Goal: Information Seeking & Learning: Learn about a topic

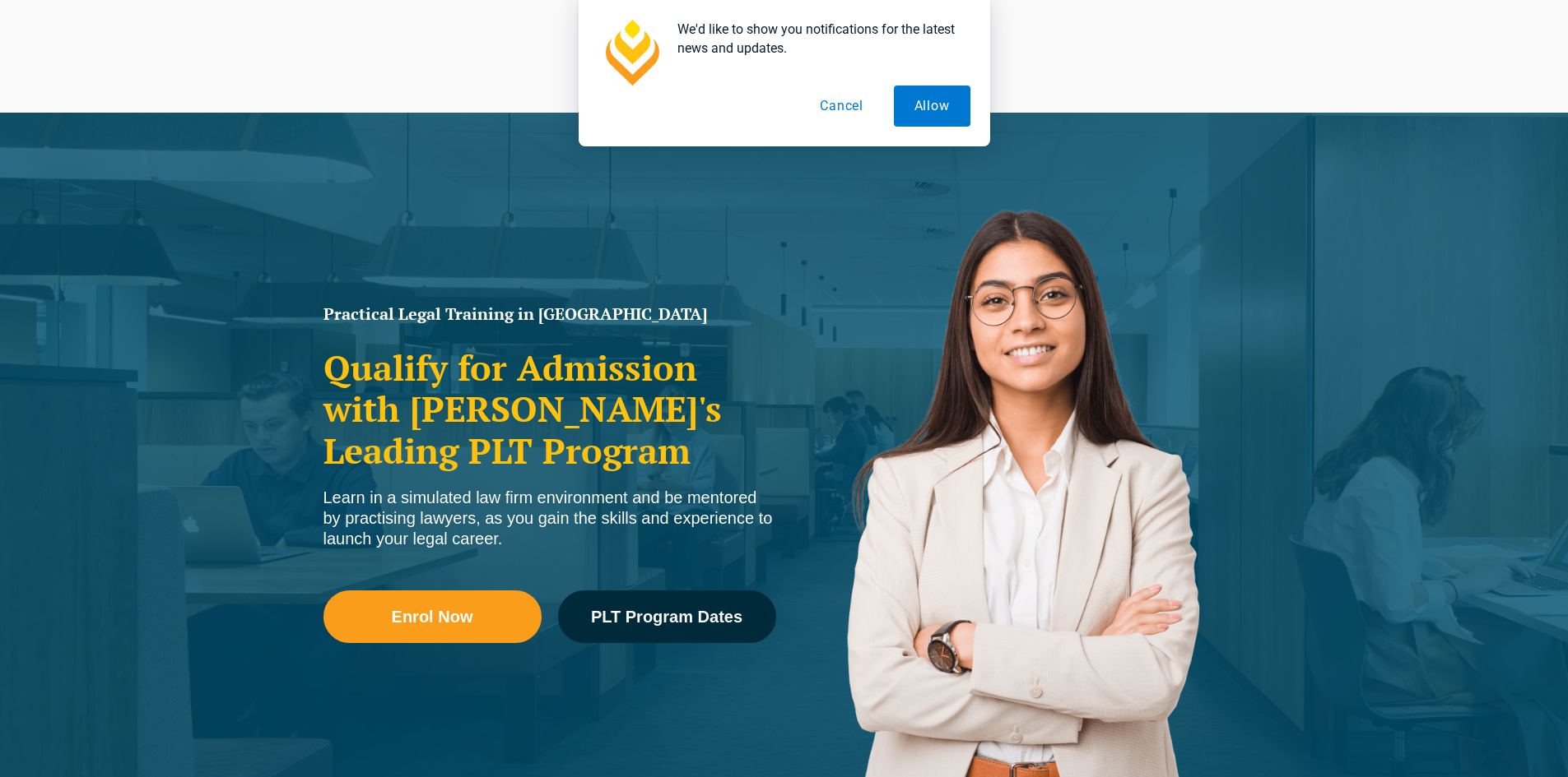
click at [849, 108] on button "Cancel" at bounding box center [841, 106] width 85 height 41
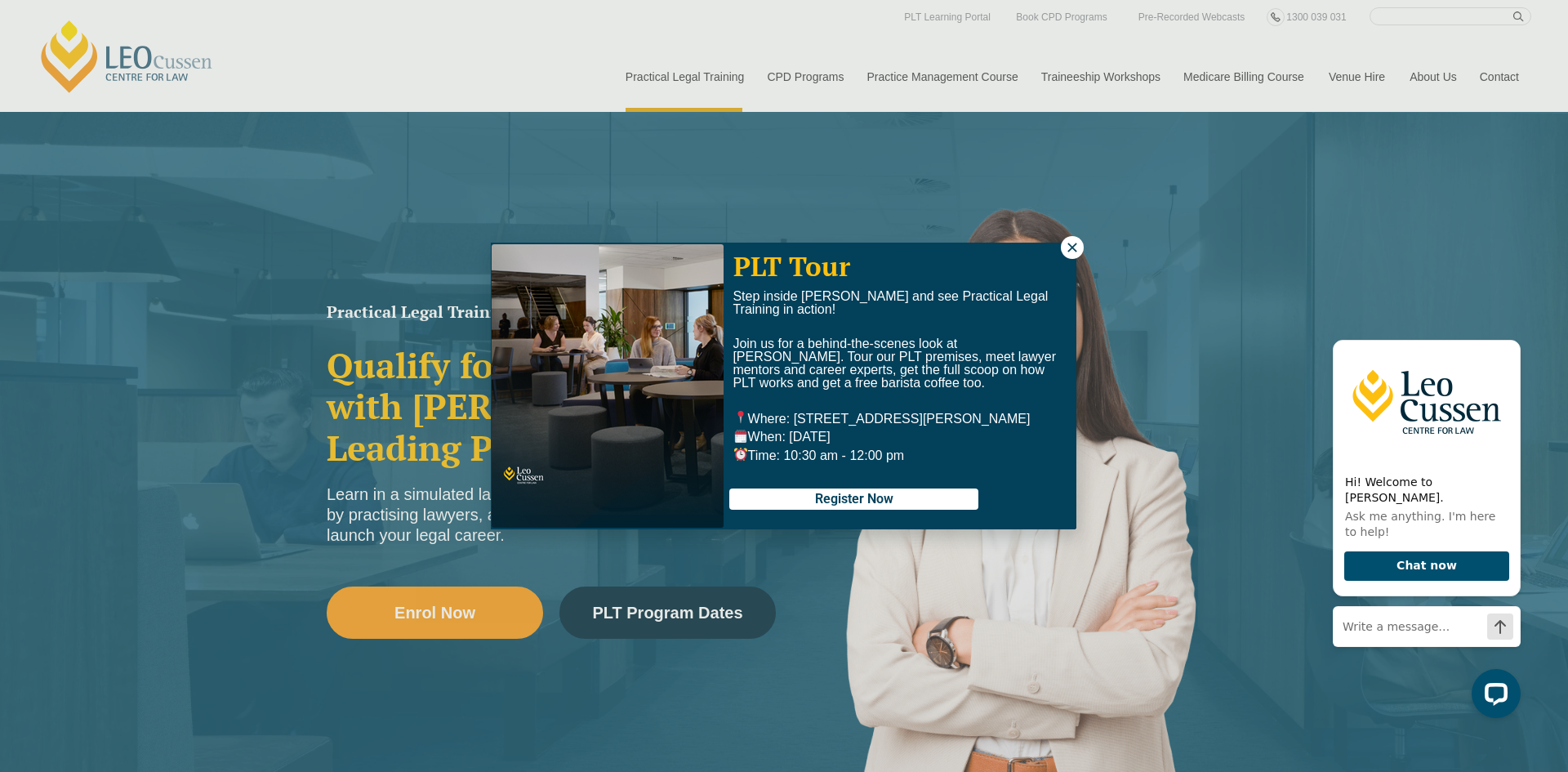
click at [1082, 258] on div "PLT Tour Step inside Leo Cussen and see Practical Legal Training in action! Joi…" at bounding box center [784, 386] width 1568 height 772
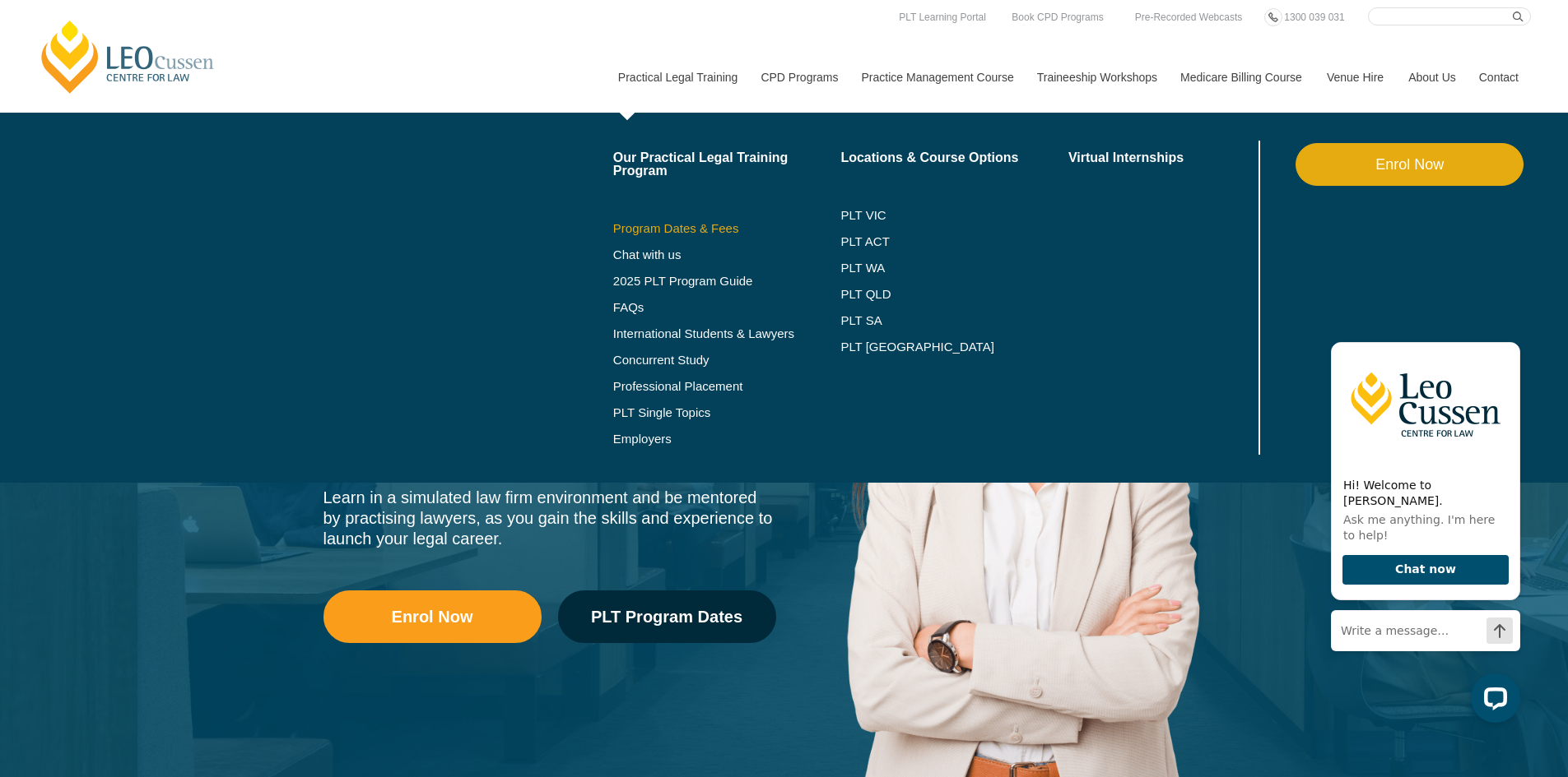
click at [670, 233] on link "Program Dates & Fees" at bounding box center [726, 229] width 228 height 13
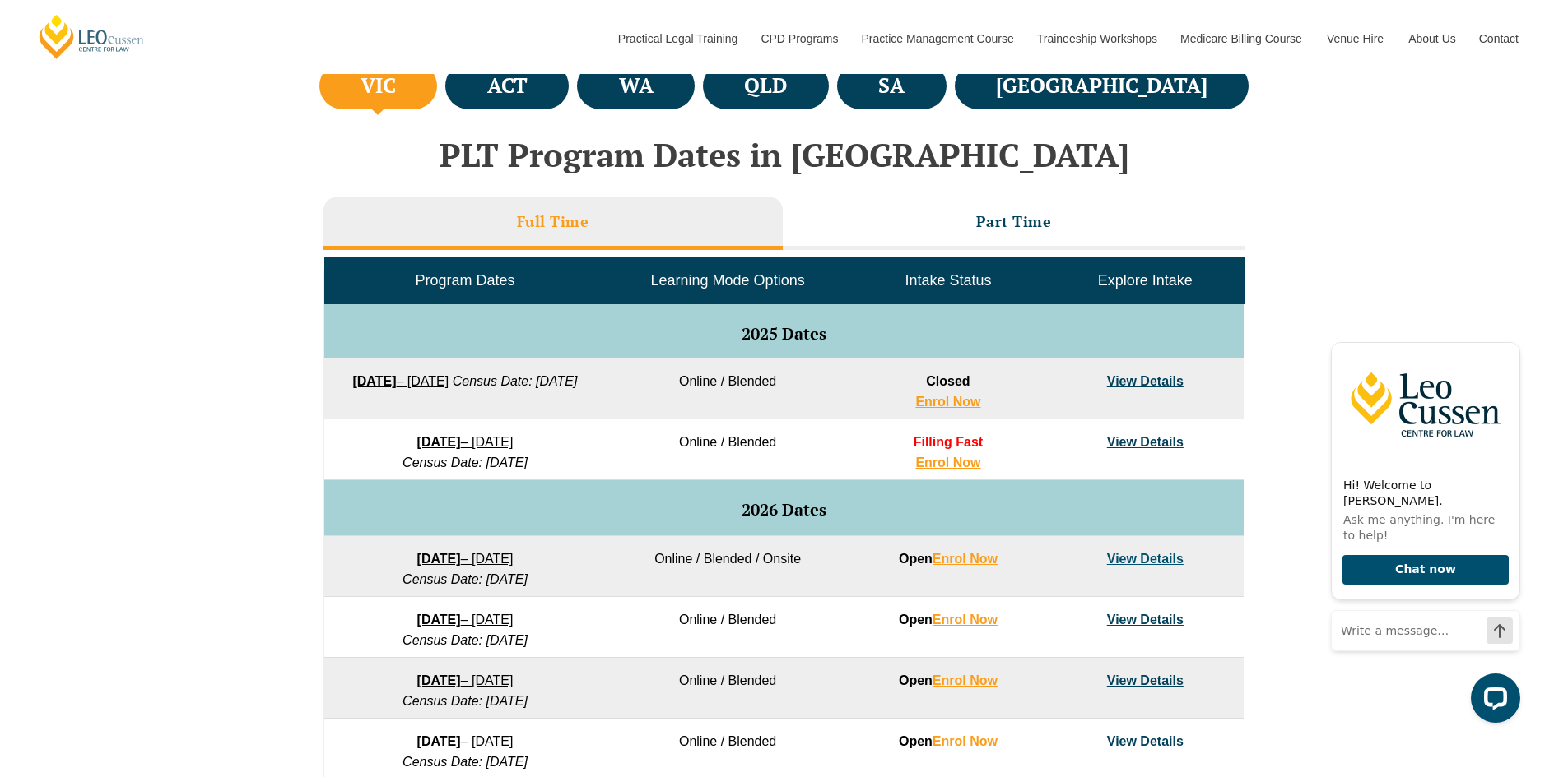
scroll to position [658, 0]
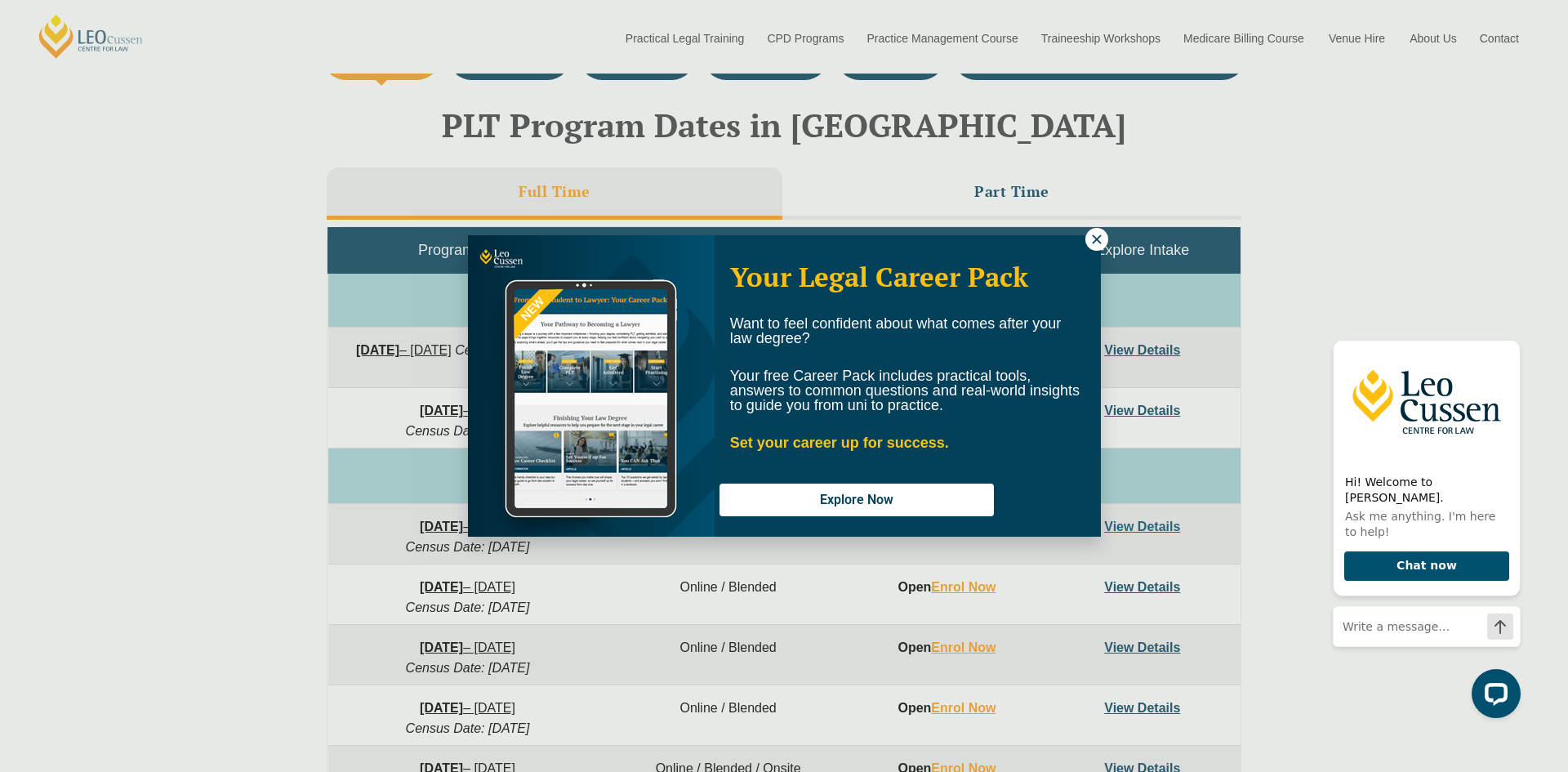
click at [1095, 235] on icon at bounding box center [1097, 239] width 15 height 15
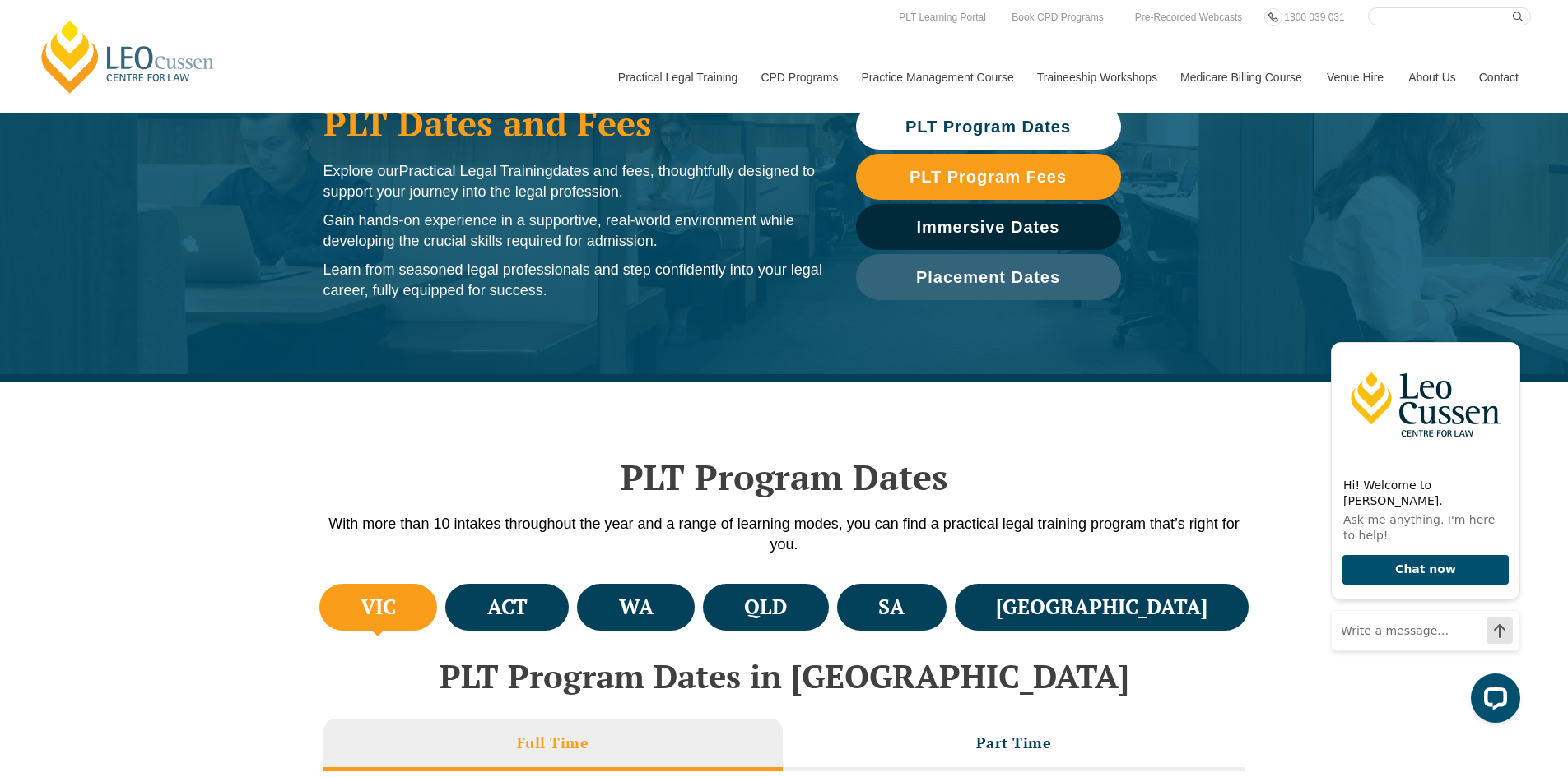
scroll to position [0, 0]
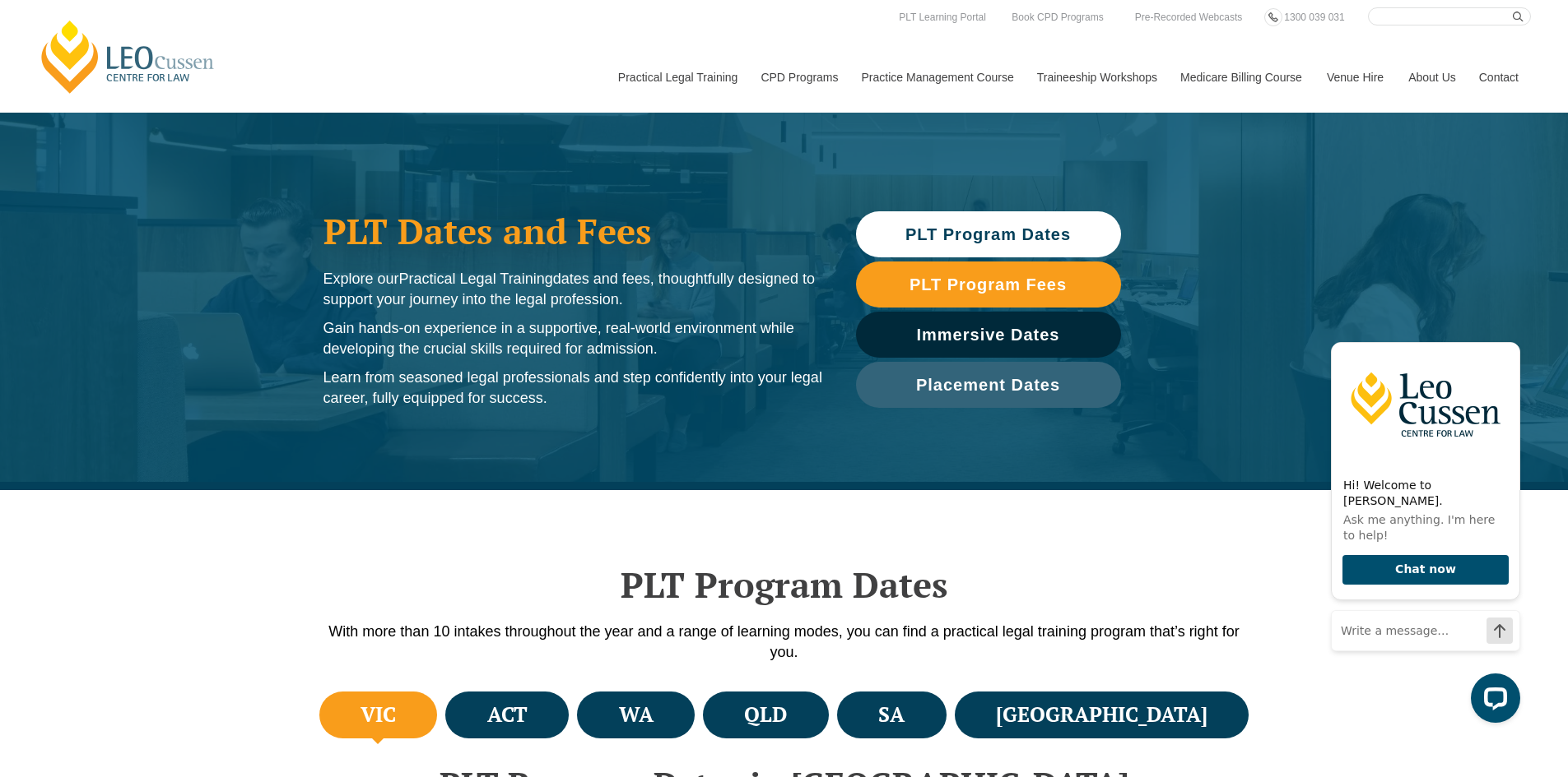
click at [126, 78] on link "[PERSON_NAME] Centre for Law" at bounding box center [128, 56] width 182 height 77
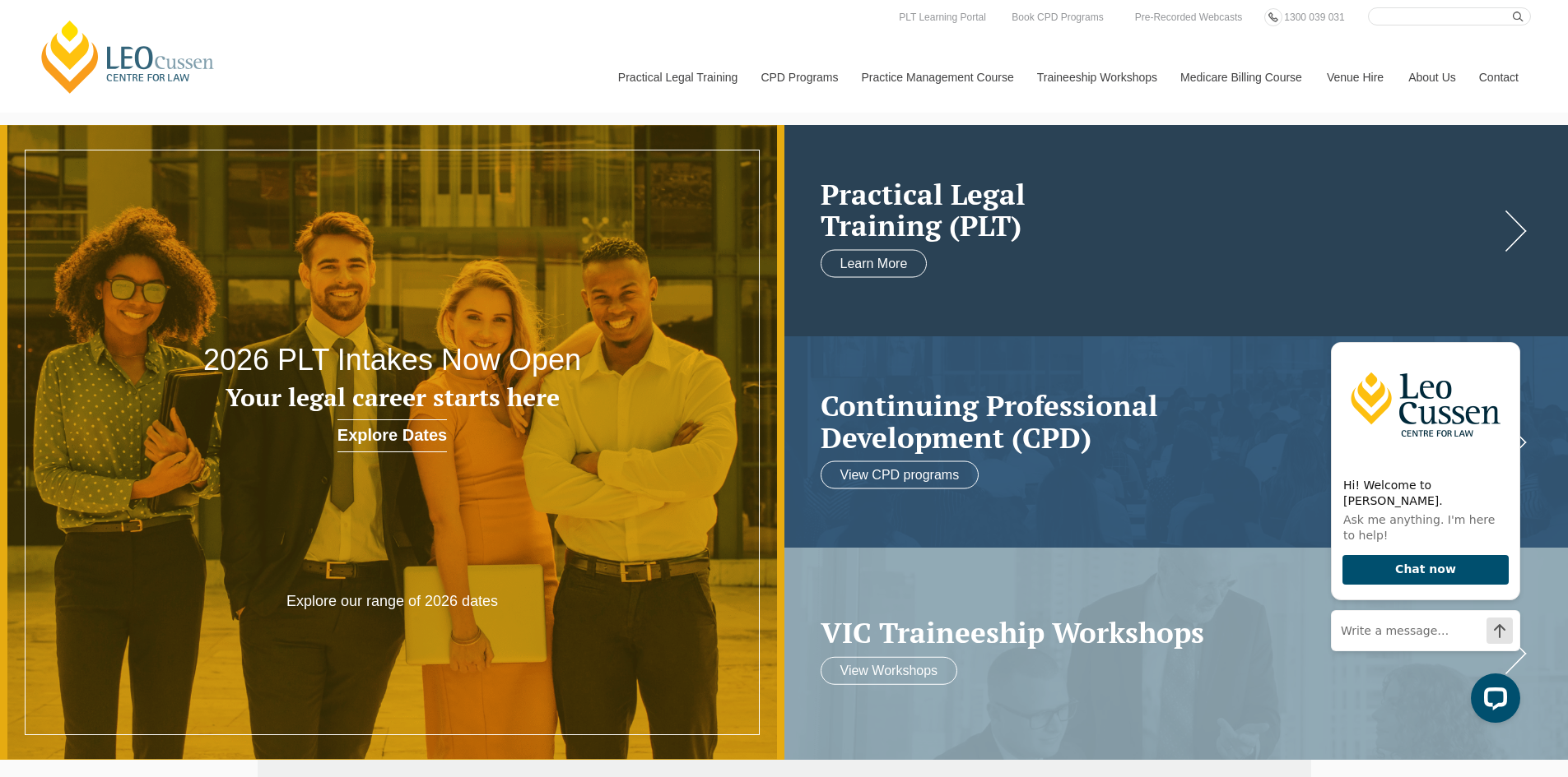
click at [1034, 283] on link at bounding box center [1176, 230] width 784 height 211
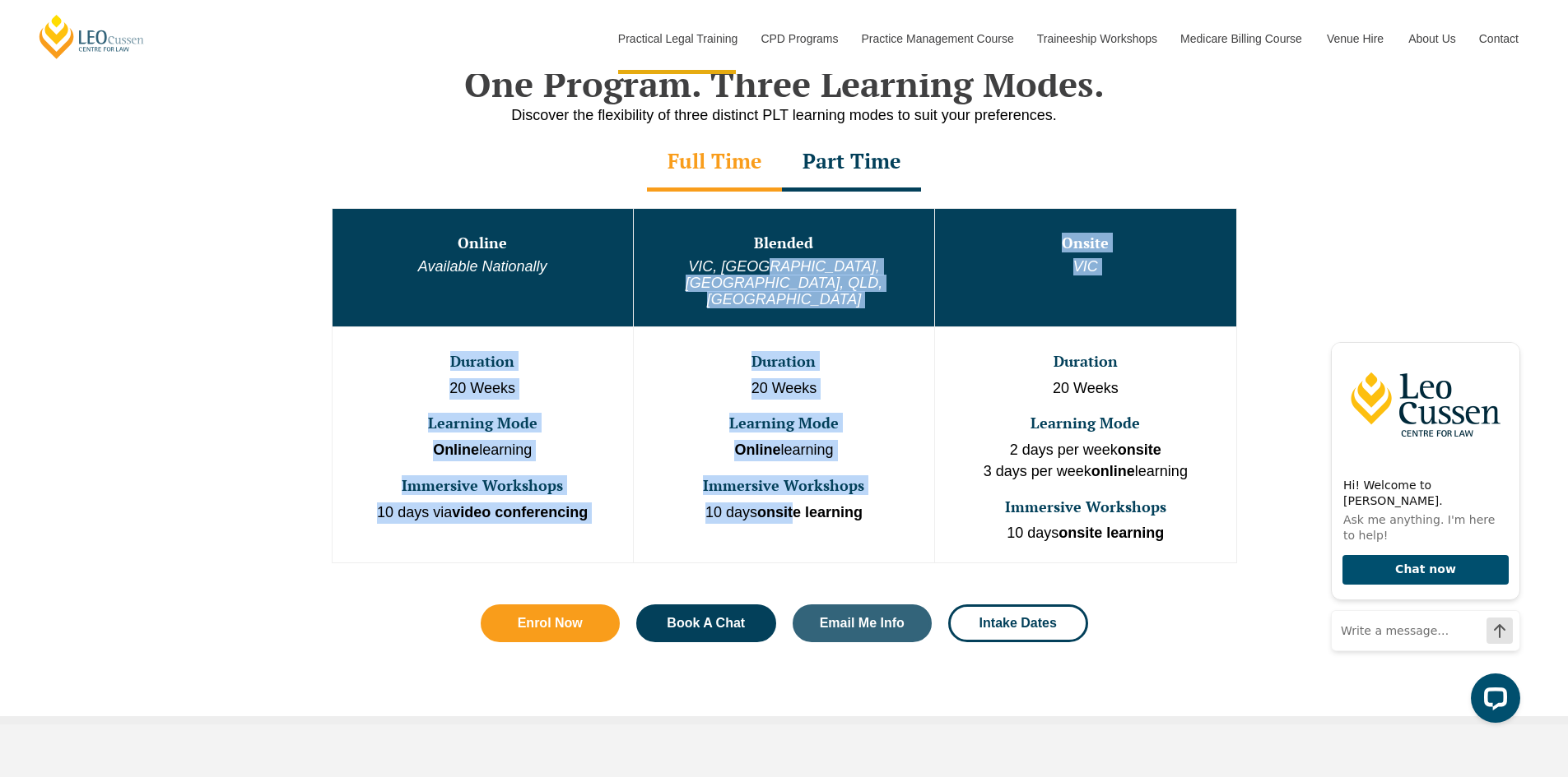
drag, startPoint x: 783, startPoint y: 315, endPoint x: 797, endPoint y: 462, distance: 147.7
click at [797, 462] on tbody "Online Available Nationally Blended VIC, WA, ACT, QLD, SA Onsite VIC Duration 2…" at bounding box center [784, 385] width 905 height 354
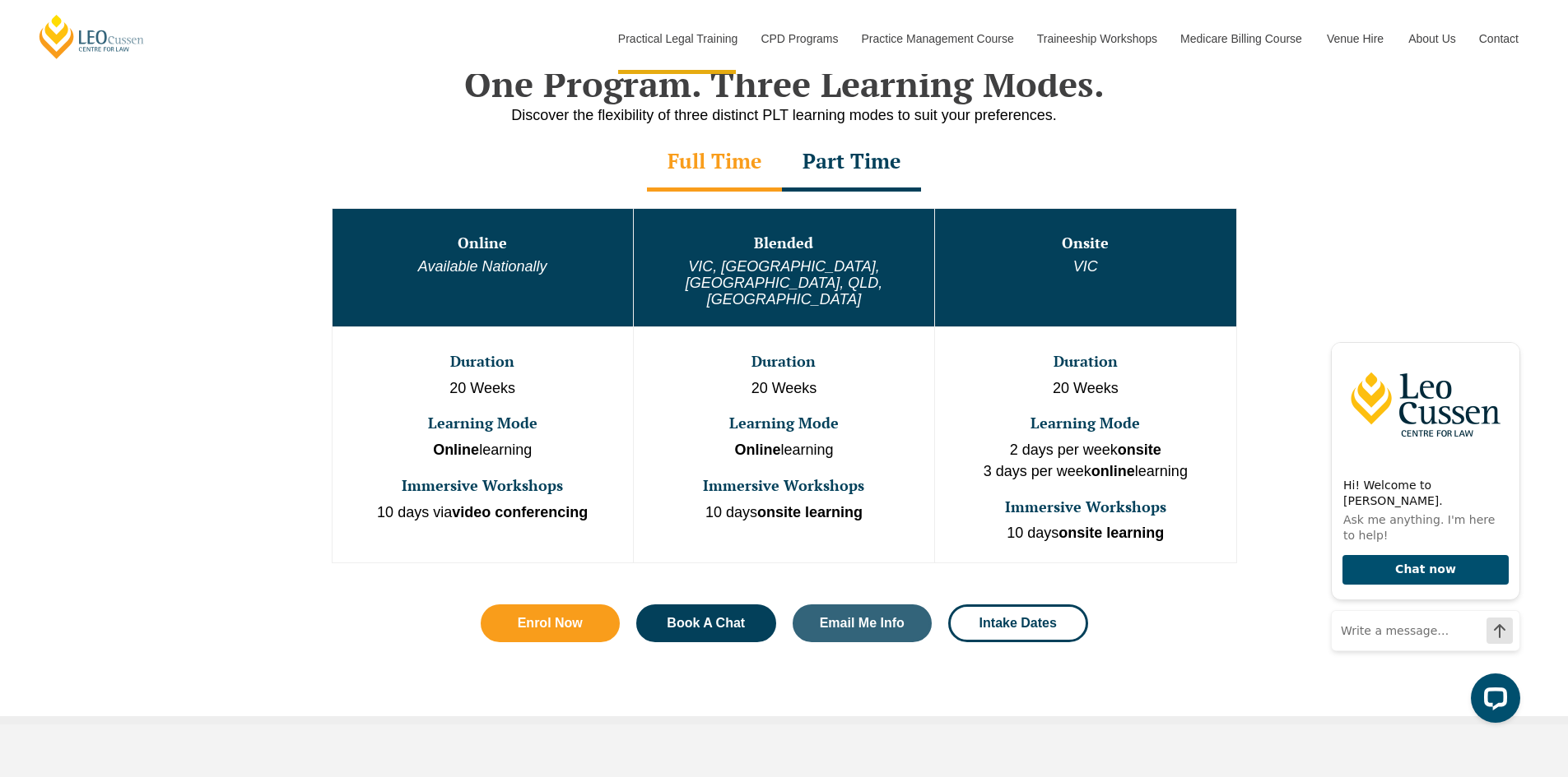
click at [1071, 440] on p "2 days per week onsite 3 days per week online learning" at bounding box center [1084, 460] width 297 height 42
